Goal: Task Accomplishment & Management: Check status

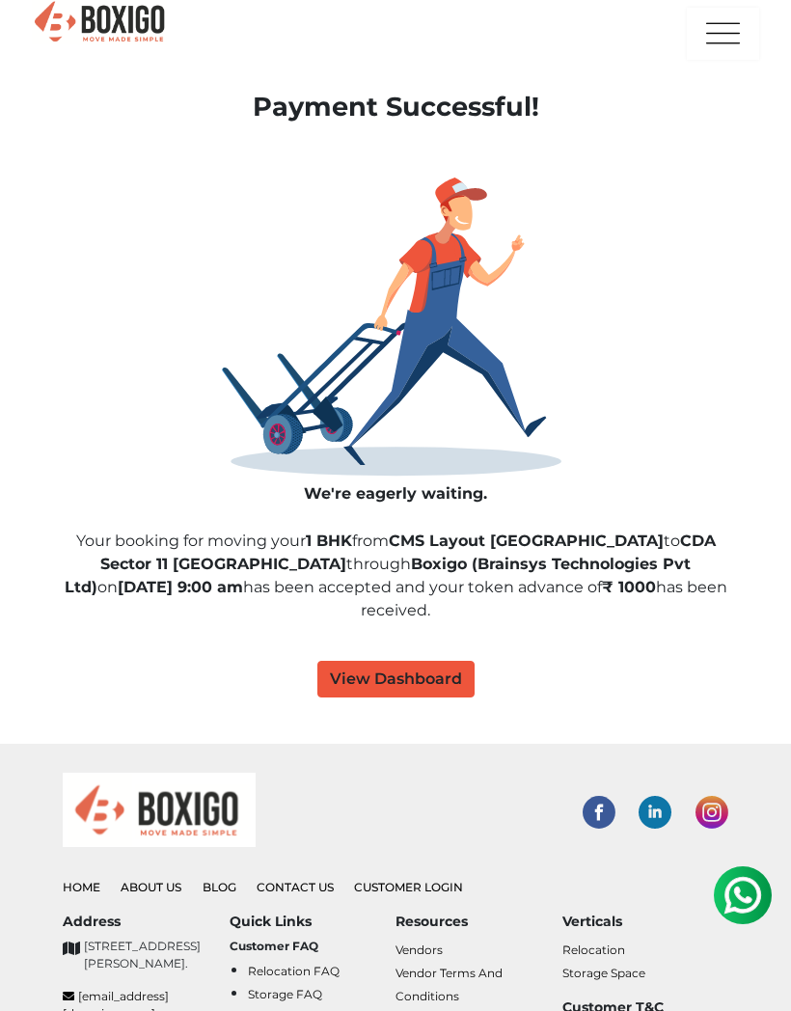
click at [409, 677] on button "View Dashboard" at bounding box center [395, 679] width 157 height 37
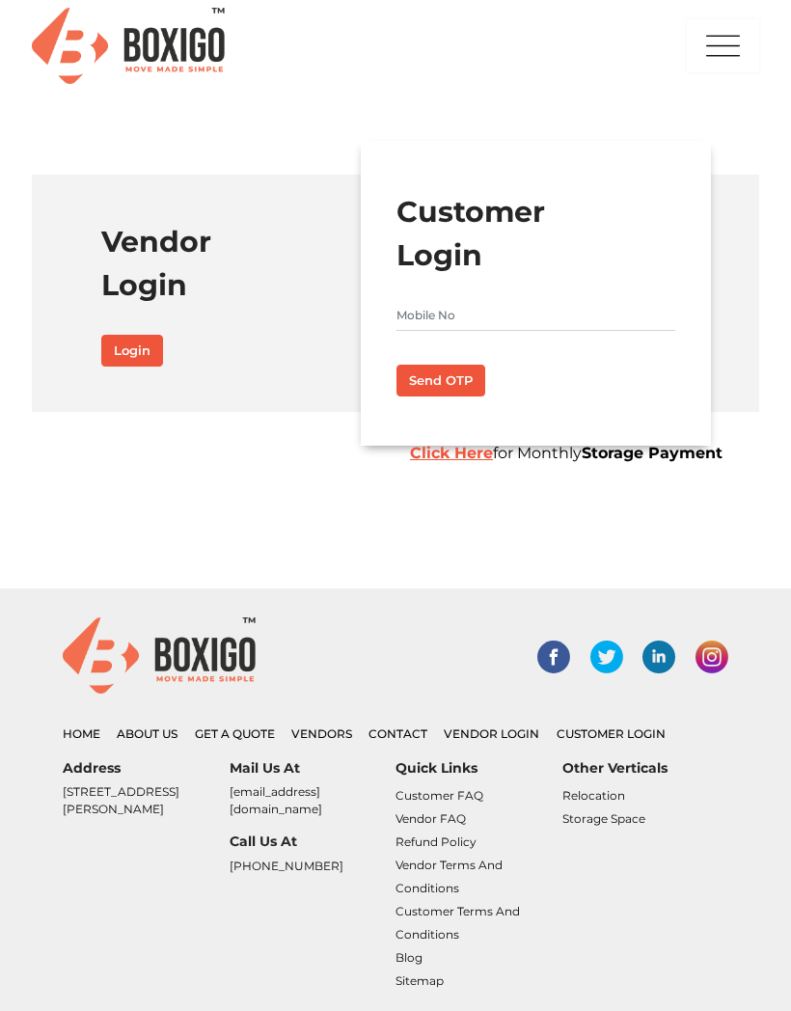
click at [522, 322] on input "text" at bounding box center [536, 315] width 280 height 31
type input "7978052788"
click at [447, 374] on button "Send OTP" at bounding box center [440, 380] width 89 height 33
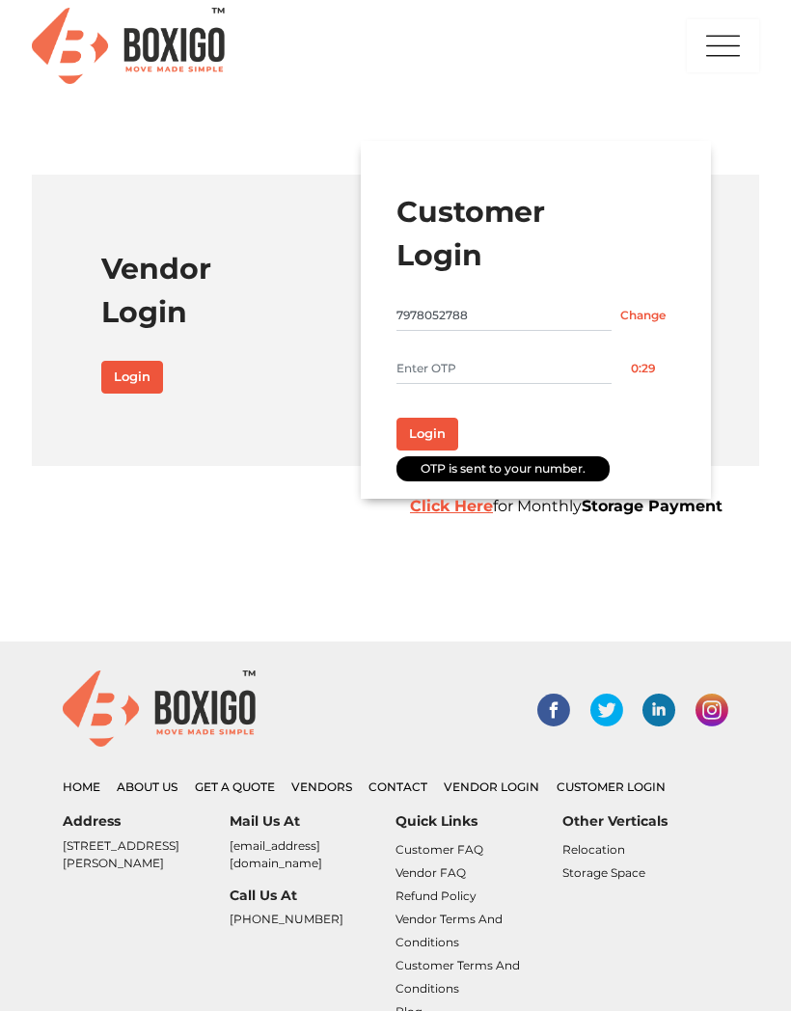
click at [535, 360] on input "text" at bounding box center [503, 368] width 215 height 31
type input "9125"
click at [438, 433] on button "Login" at bounding box center [427, 434] width 62 height 33
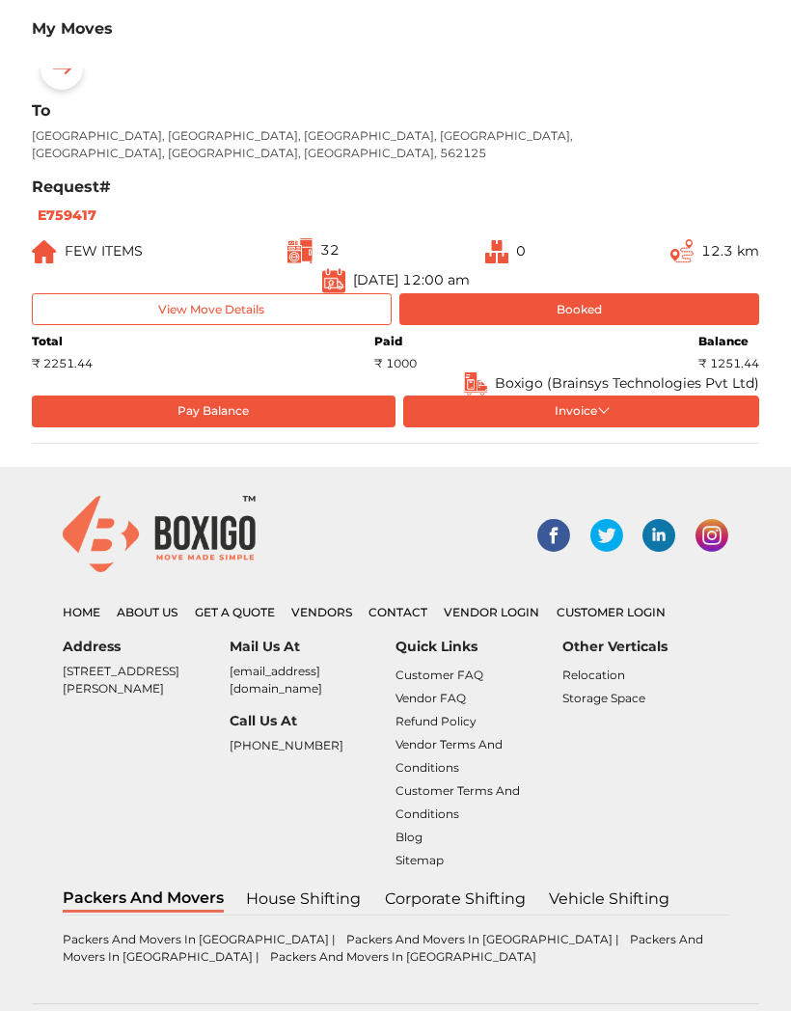
scroll to position [1350, 0]
